Goal: Find specific page/section

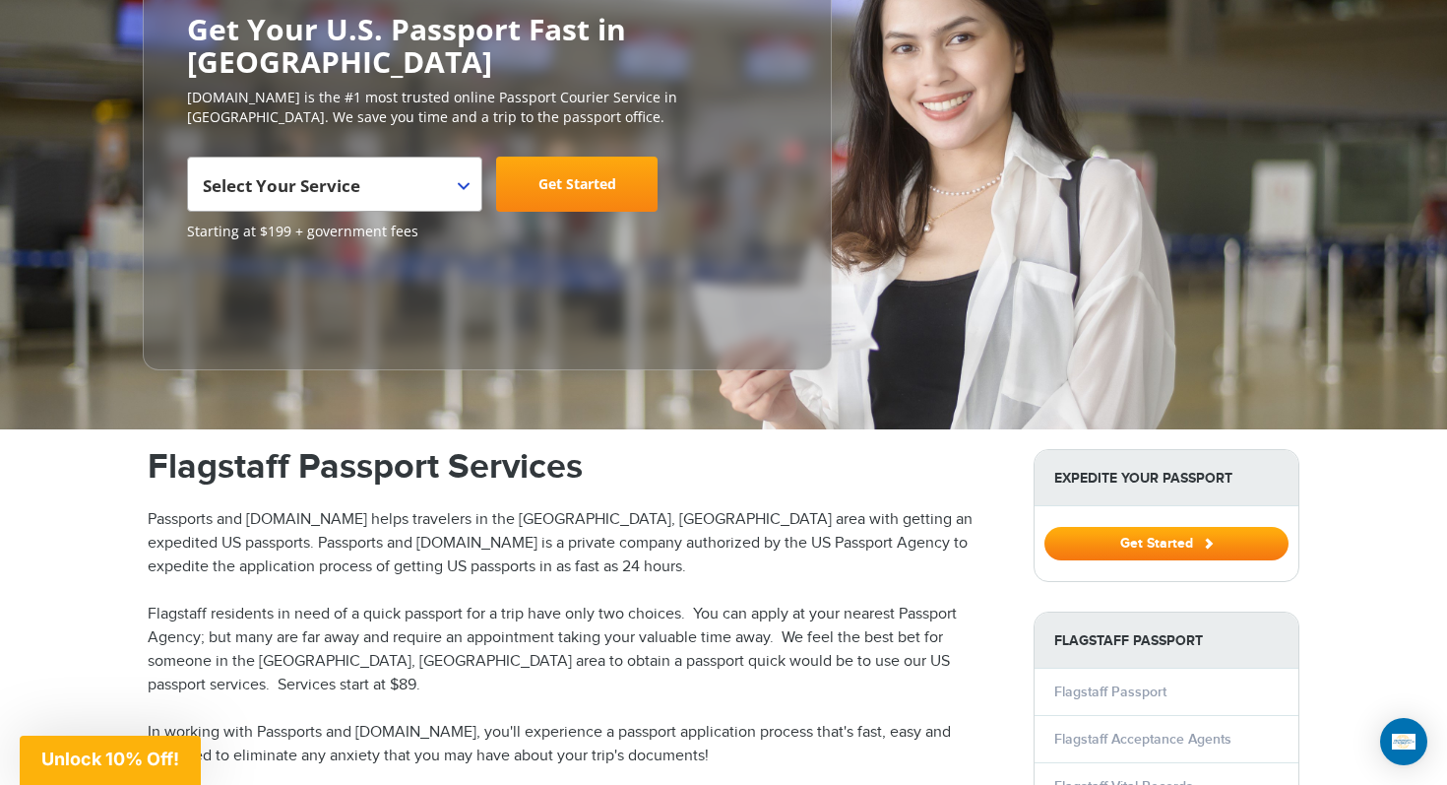
scroll to position [259, 0]
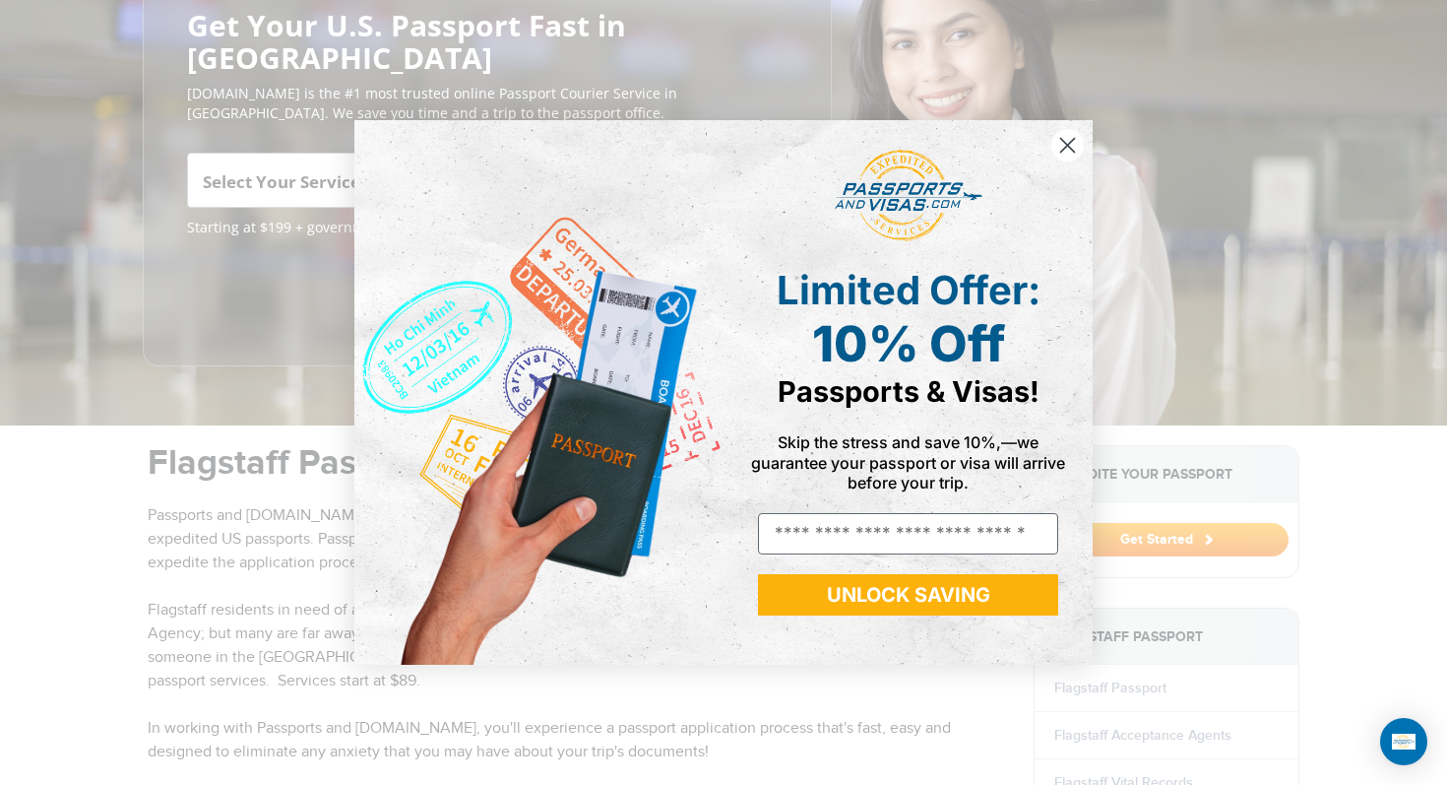
click at [1072, 144] on circle "Close dialog" at bounding box center [1067, 145] width 32 height 32
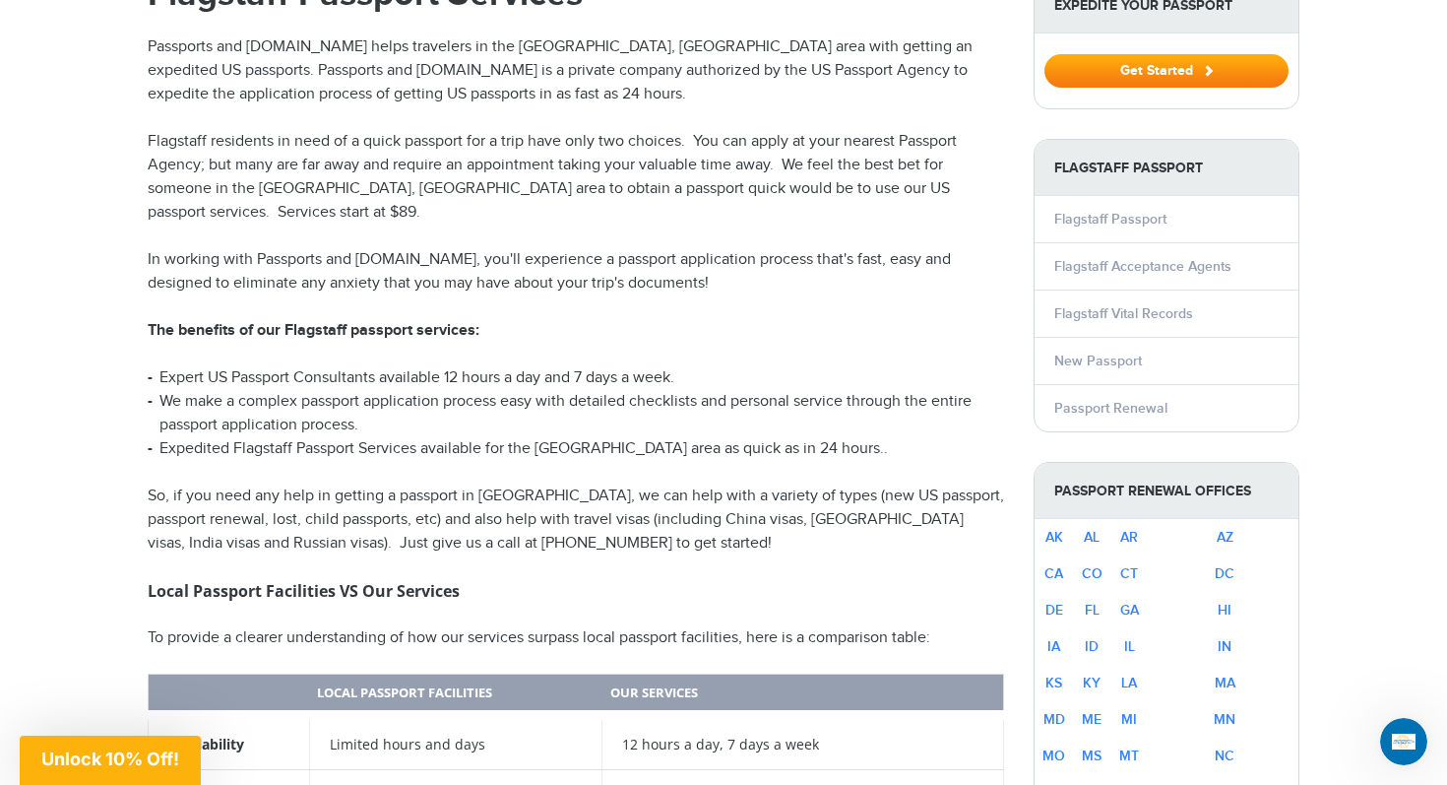
scroll to position [733, 0]
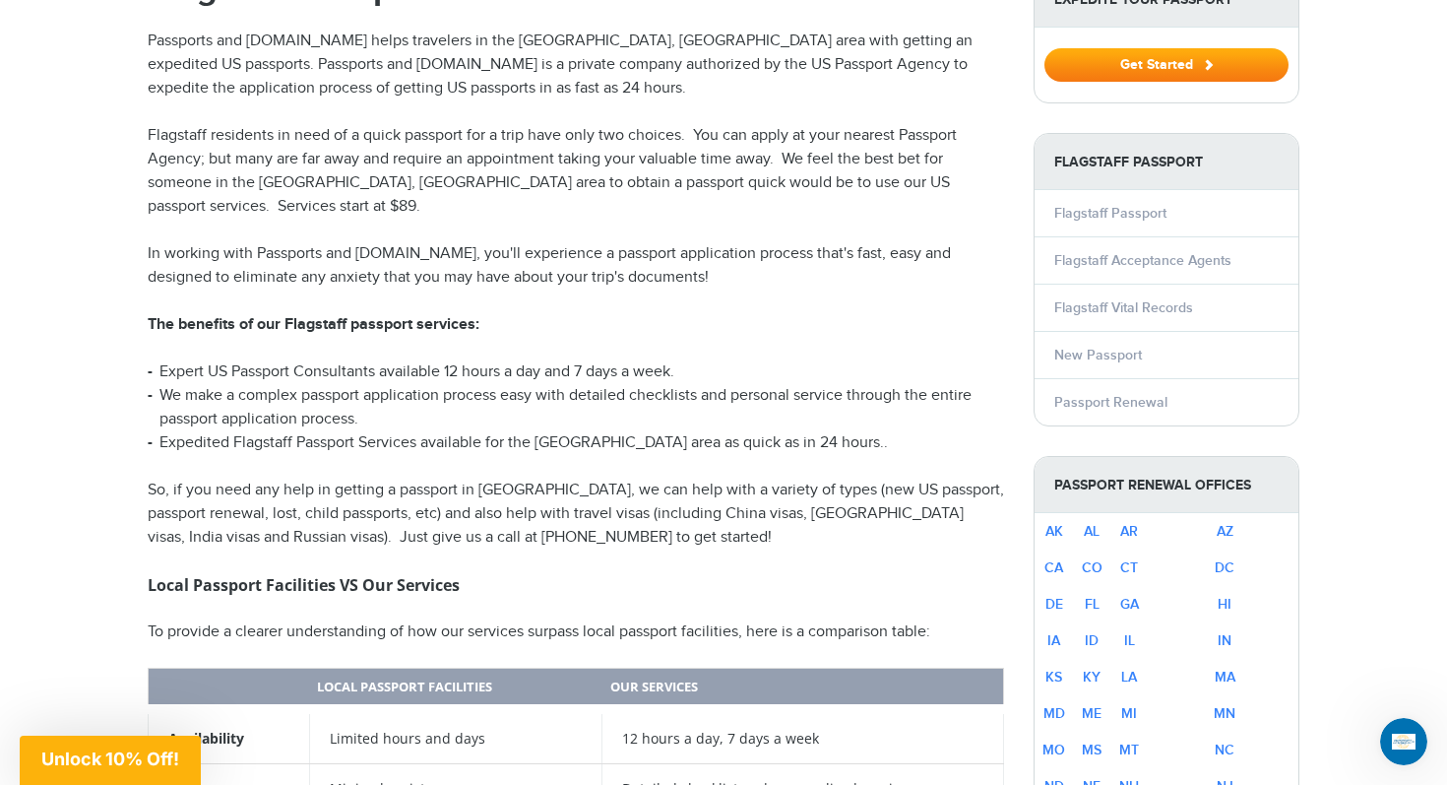
click at [1275, 513] on td "AZ" at bounding box center [1225, 531] width 154 height 36
click at [1233, 523] on link "AZ" at bounding box center [1225, 531] width 17 height 17
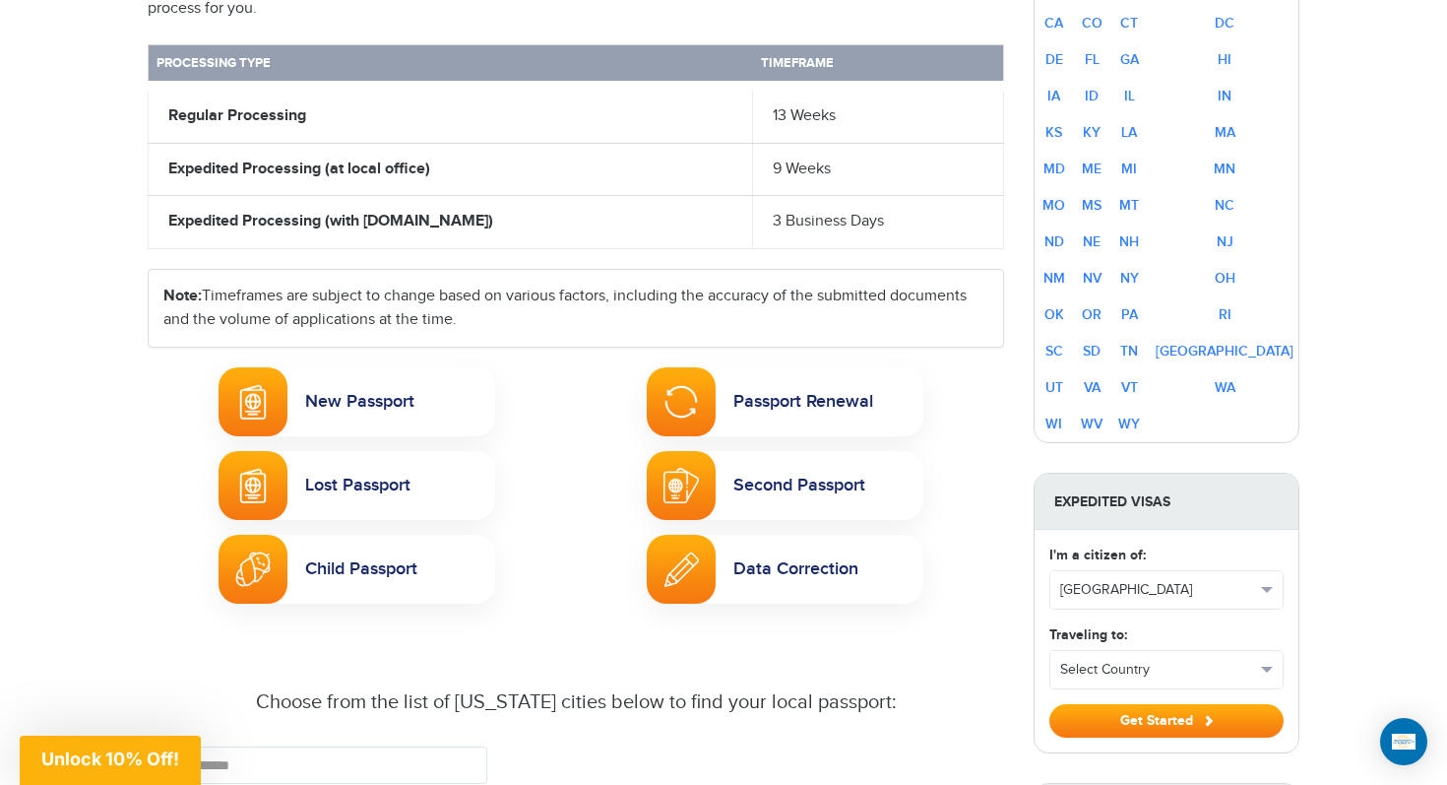
scroll to position [956, 0]
